Goal: Check status: Check status

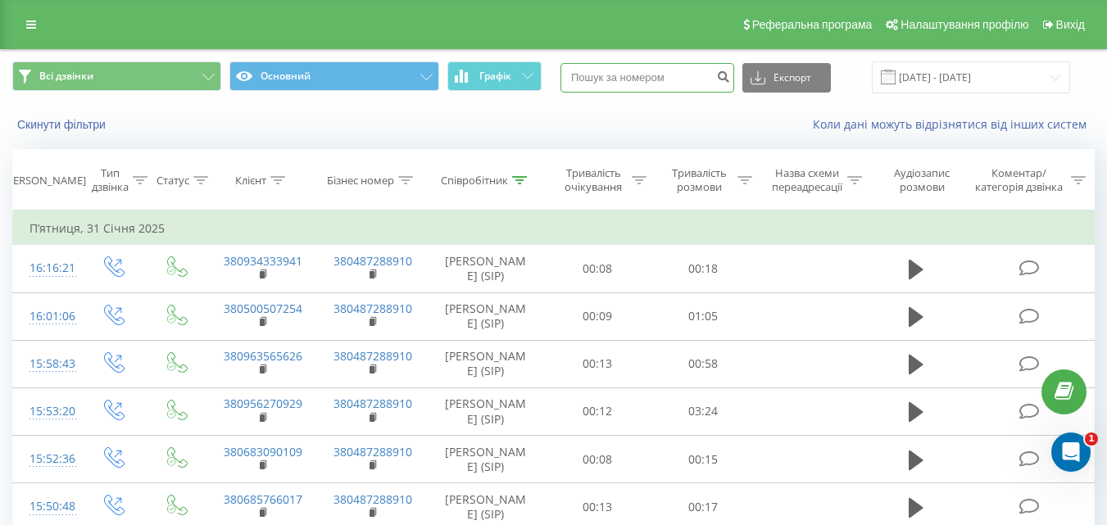
paste input "380679890865"
type input "380679890865"
click at [730, 76] on icon "submit" at bounding box center [723, 75] width 14 height 10
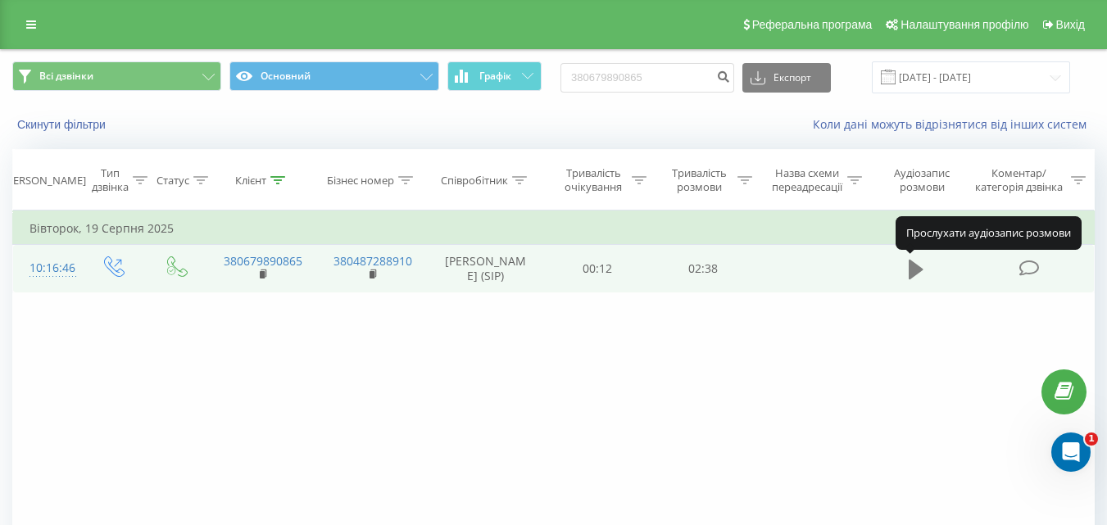
click at [914, 264] on icon at bounding box center [916, 270] width 15 height 20
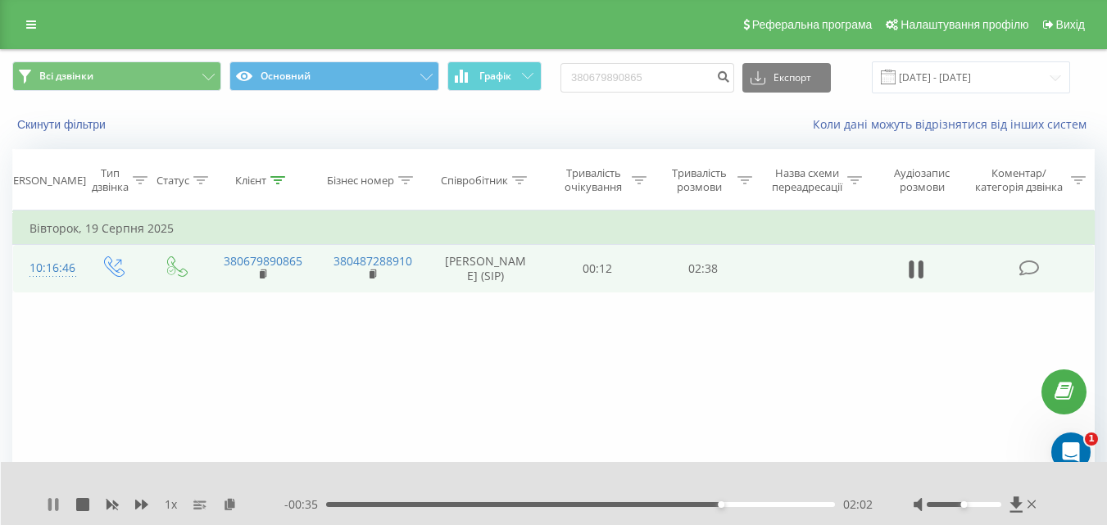
click at [58, 507] on icon at bounding box center [56, 504] width 3 height 13
click at [50, 507] on icon at bounding box center [53, 504] width 10 height 13
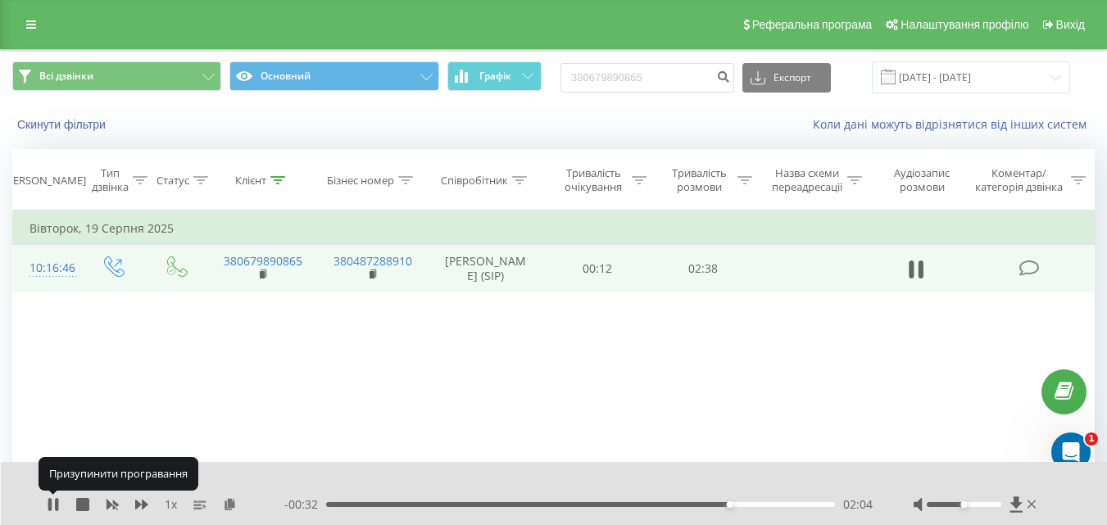
click at [50, 507] on icon at bounding box center [49, 504] width 3 height 13
click at [51, 506] on icon at bounding box center [53, 504] width 10 height 13
click at [51, 505] on icon at bounding box center [49, 504] width 3 height 13
click at [51, 505] on icon at bounding box center [53, 504] width 10 height 13
click at [51, 505] on icon at bounding box center [49, 504] width 3 height 13
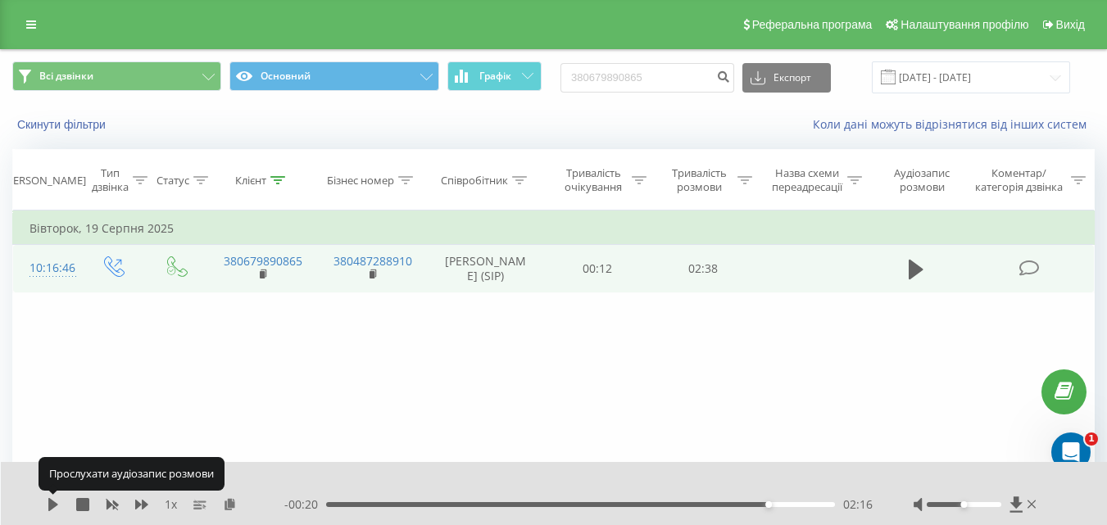
click at [51, 505] on icon at bounding box center [53, 504] width 10 height 13
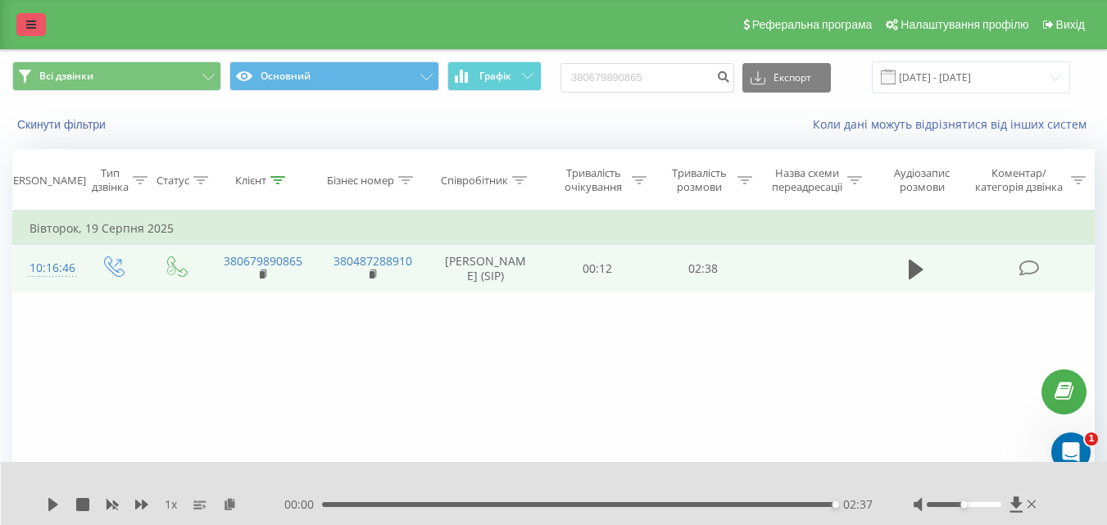
click at [34, 22] on icon at bounding box center [31, 24] width 10 height 11
